Goal: Task Accomplishment & Management: Use online tool/utility

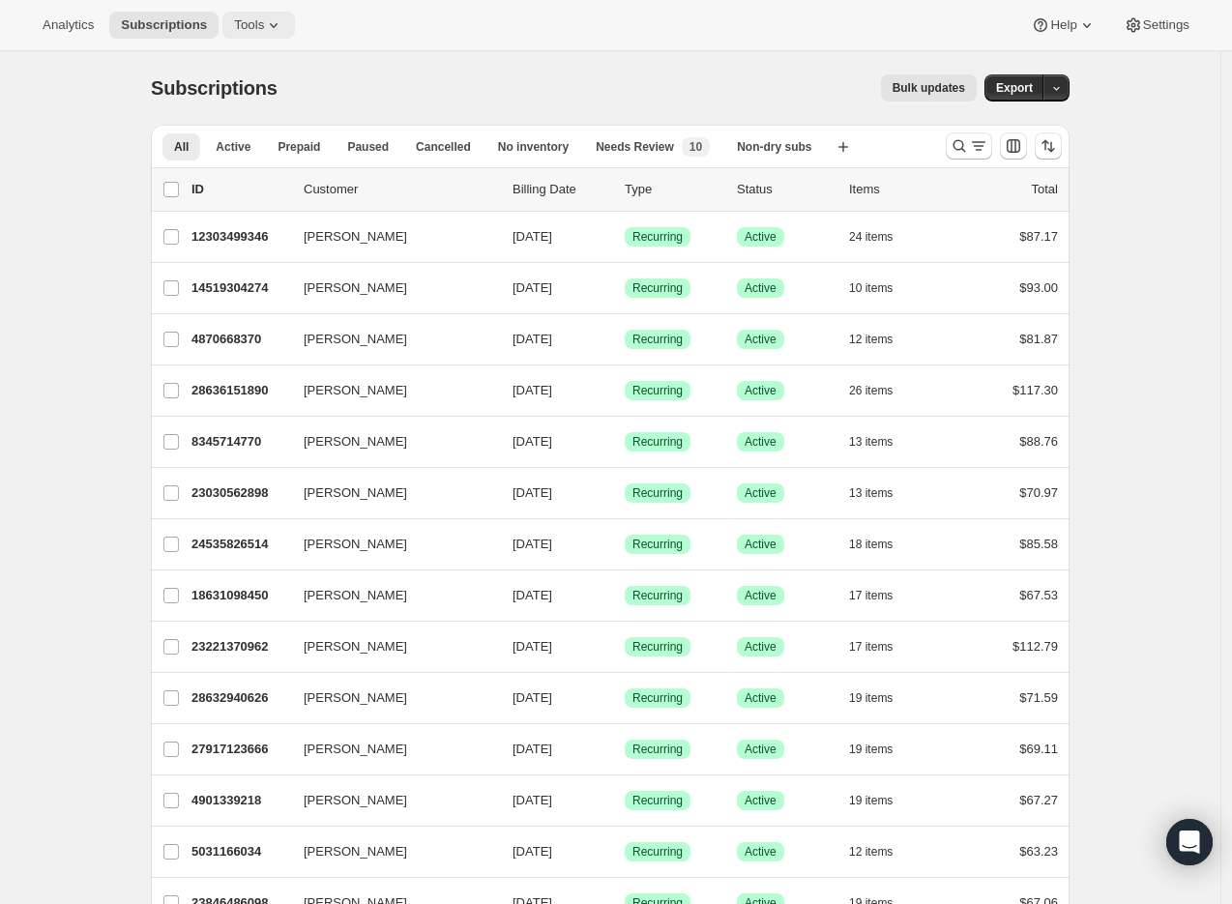
click at [264, 30] on span "Tools" at bounding box center [249, 24] width 30 height 15
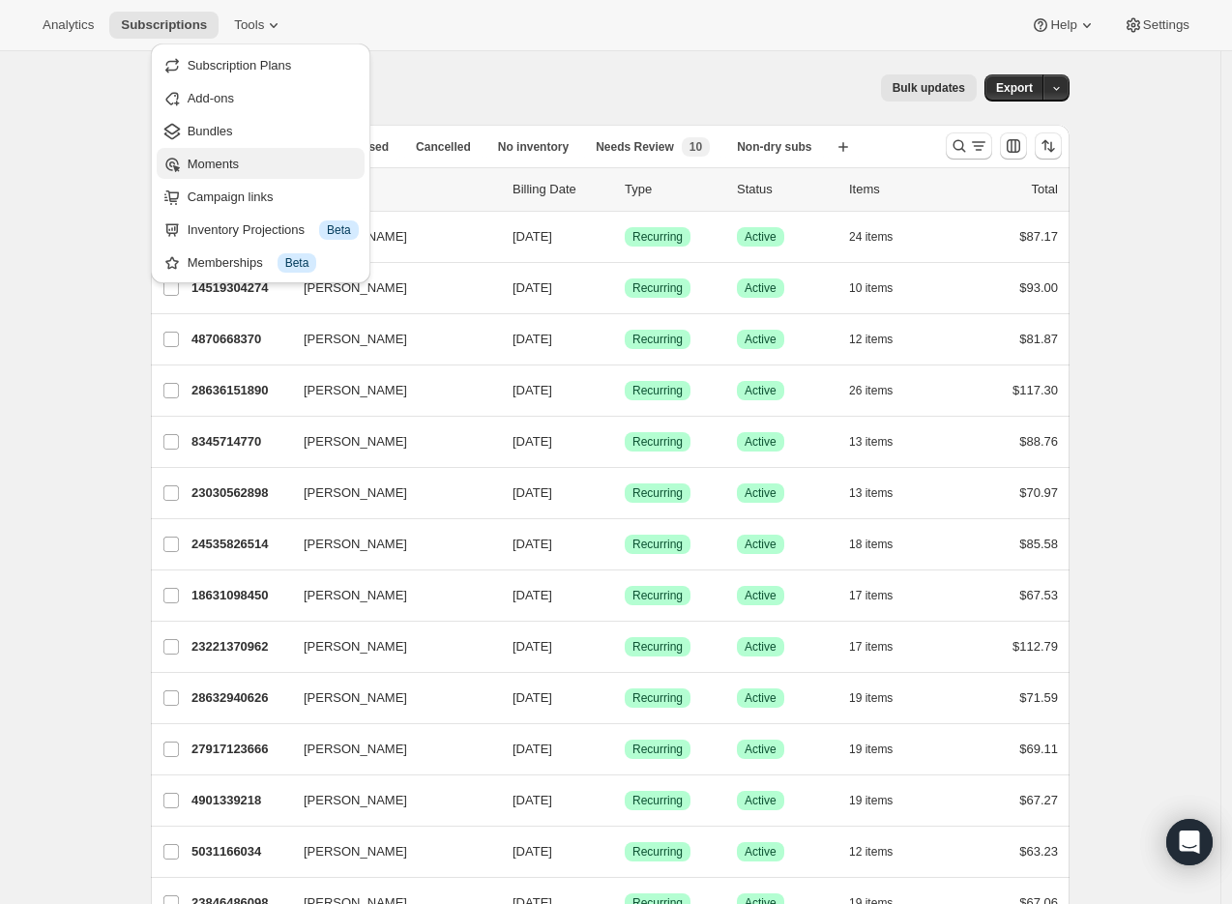
click at [247, 174] on button "Moments" at bounding box center [261, 163] width 208 height 31
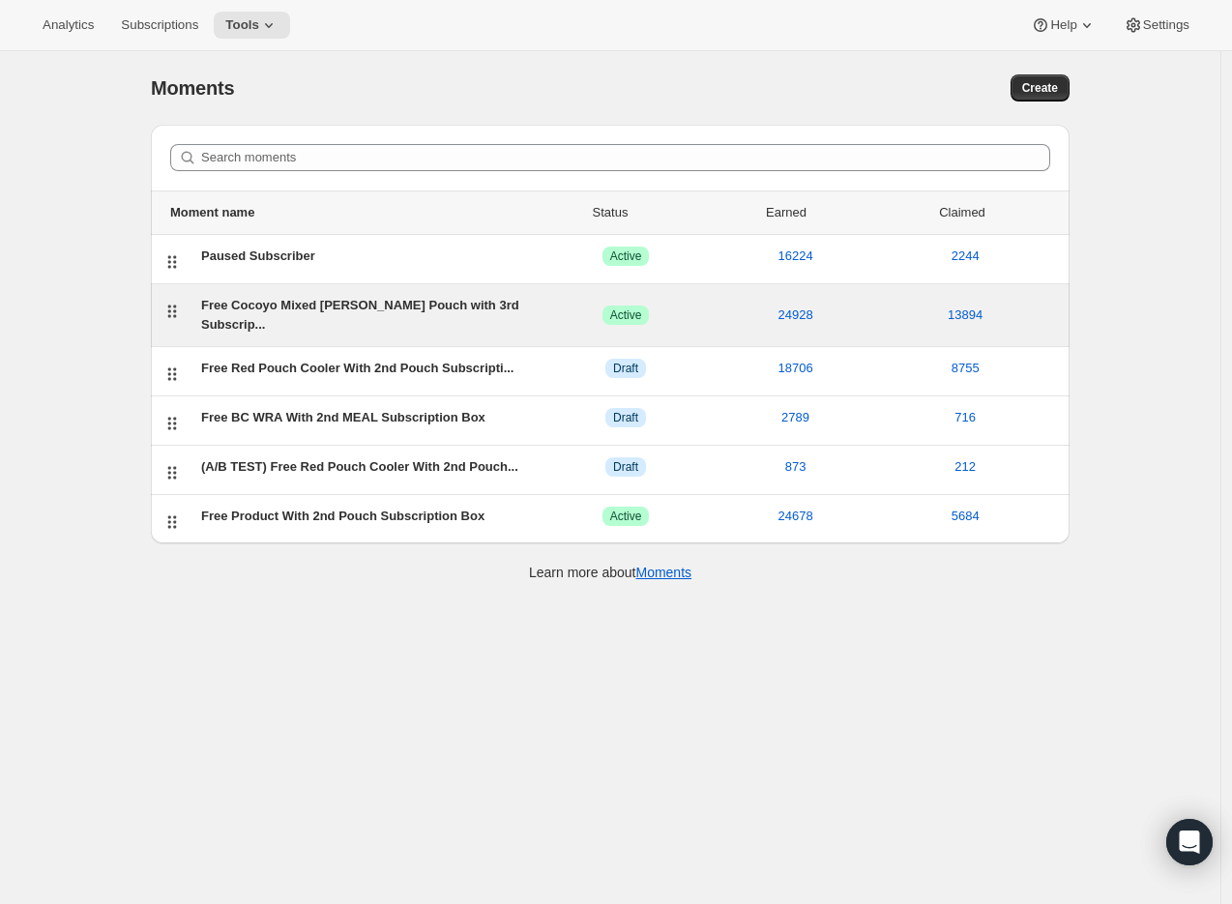
click at [341, 297] on div "Free Cocoyo Mixed [PERSON_NAME] Pouch with 3rd Subscrip..." at bounding box center [370, 315] width 339 height 39
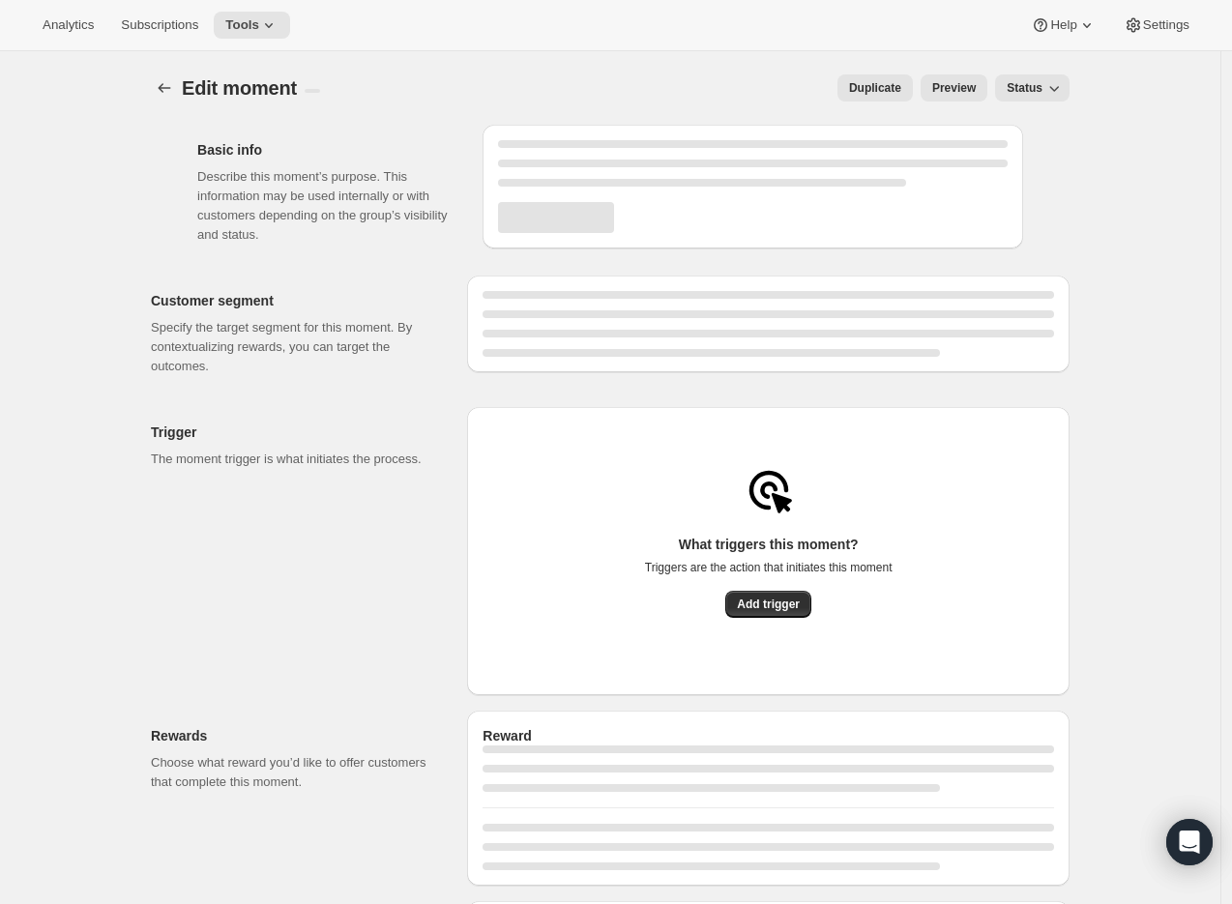
select select "subscribesTo"
select select "none"
